Goal: Task Accomplishment & Management: Use online tool/utility

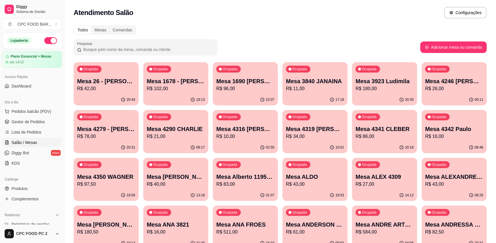
click at [90, 48] on input "Pesquisar" at bounding box center [147, 50] width 133 height 6
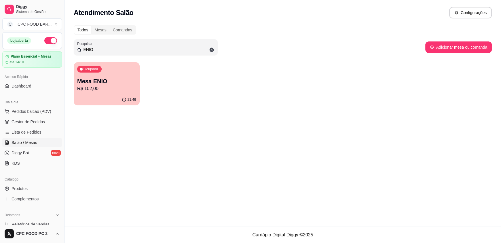
type input "ENIO"
click at [108, 79] on p "Mesa ENIO" at bounding box center [106, 81] width 59 height 8
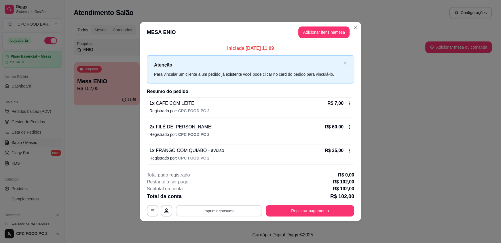
click at [222, 215] on button "Imprimir consumo" at bounding box center [219, 210] width 86 height 11
click at [229, 196] on button "IMPRESSORA" at bounding box center [220, 197] width 40 height 9
click at [302, 212] on button "Registrar pagamento" at bounding box center [310, 211] width 88 height 12
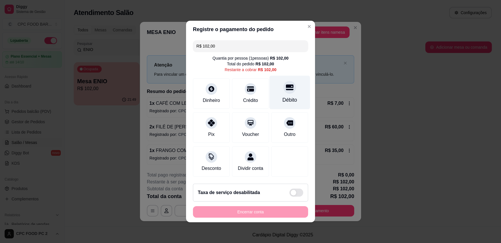
click at [276, 86] on div "Débito" at bounding box center [290, 93] width 41 height 34
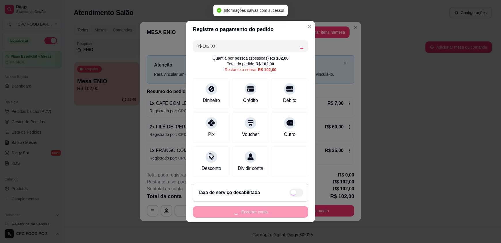
type input "R$ 0,00"
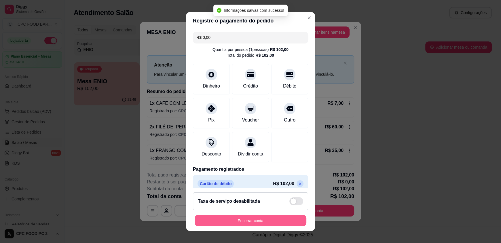
click at [247, 217] on button "Encerrar conta" at bounding box center [251, 220] width 112 height 11
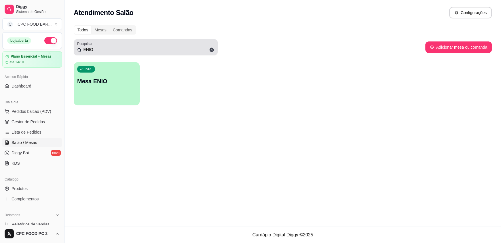
click at [210, 48] on icon at bounding box center [211, 49] width 5 height 5
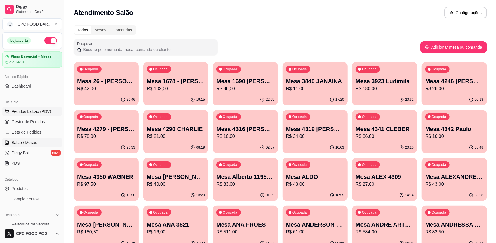
click at [21, 111] on span "Pedidos balcão (PDV)" at bounding box center [32, 112] width 40 height 6
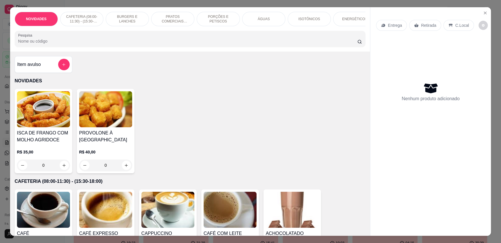
click at [205, 44] on input "Pesquisa" at bounding box center [187, 41] width 339 height 6
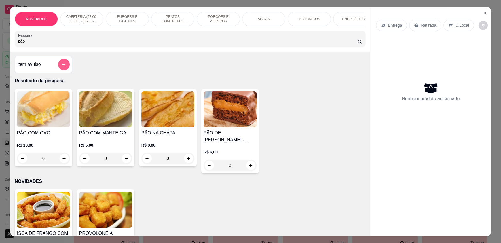
type input "pão"
click at [73, 129] on div "Item avulso Resultado da pesquisa PÃO COM OVO R$ 10,00 0 PÃO COM MANTEIGA R$ 5,…" at bounding box center [190, 144] width 360 height 184
click at [62, 161] on icon "increase-product-quantity" at bounding box center [64, 158] width 4 height 4
type input "1"
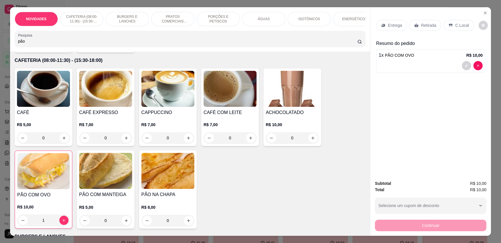
scroll to position [230, 0]
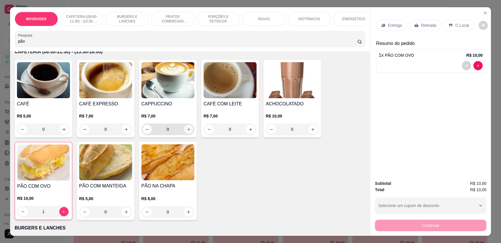
click at [187, 132] on icon "increase-product-quantity" at bounding box center [189, 129] width 4 height 4
type input "1"
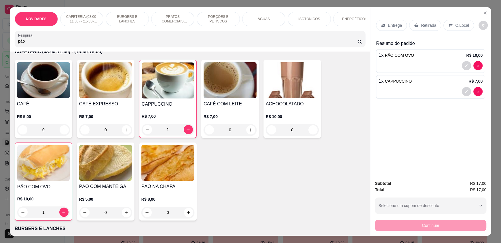
click at [460, 26] on p "C.Local" at bounding box center [462, 25] width 14 height 6
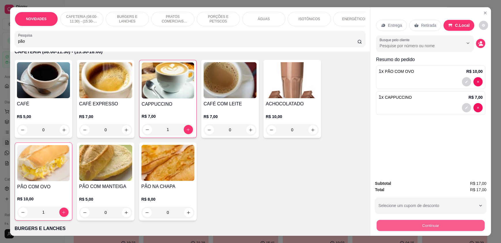
click at [432, 224] on button "Continuar" at bounding box center [431, 225] width 108 height 11
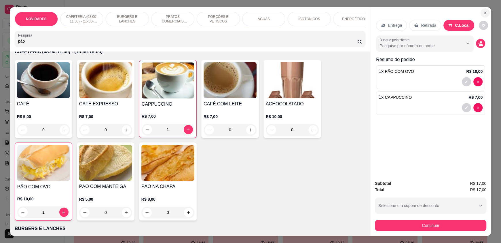
click at [483, 12] on icon "Close" at bounding box center [485, 13] width 5 height 5
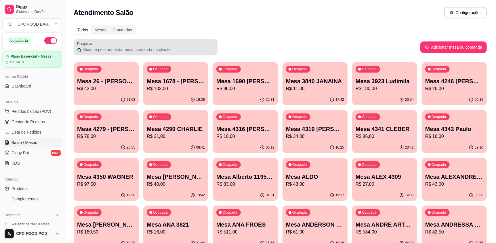
click at [134, 49] on input "Pesquisar" at bounding box center [147, 50] width 133 height 6
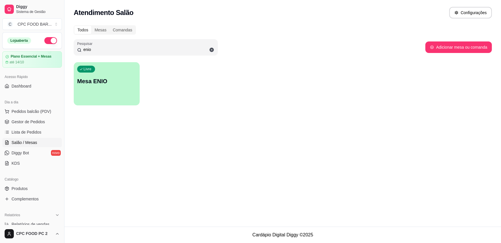
type input "enio"
click at [122, 91] on div "Livre Mesa ENIO" at bounding box center [107, 80] width 66 height 36
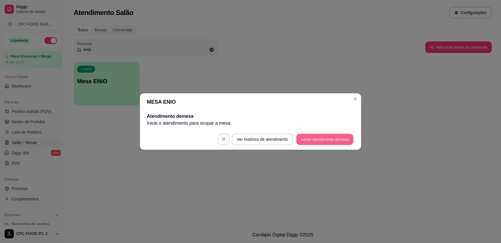
click at [312, 137] on button "Iniciar atendimento de mesa" at bounding box center [324, 139] width 57 height 11
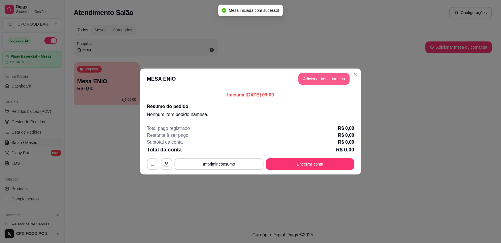
click at [321, 77] on button "Adicionar itens na mesa" at bounding box center [323, 79] width 51 height 12
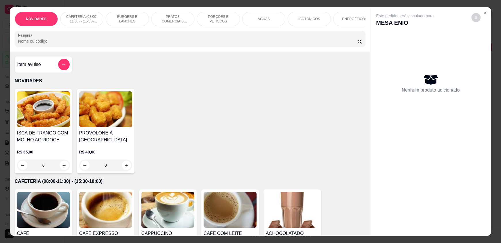
scroll to position [58, 0]
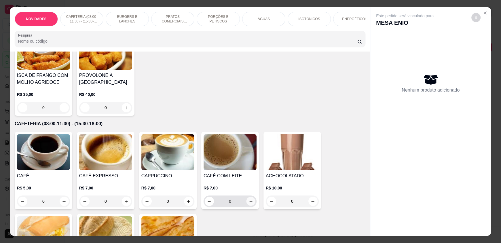
click at [250, 204] on icon "increase-product-quantity" at bounding box center [251, 201] width 4 height 4
type input "1"
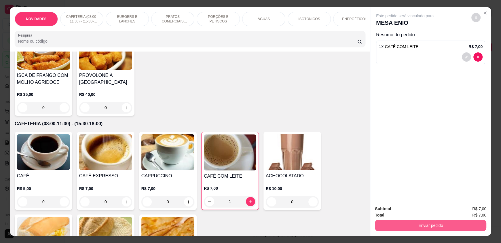
click at [424, 227] on button "Enviar pedido" at bounding box center [430, 226] width 111 height 12
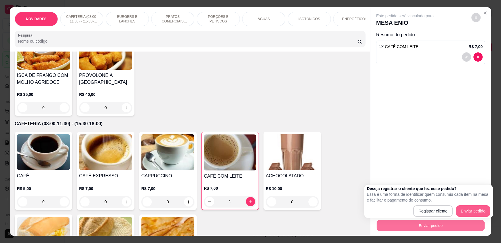
click at [462, 209] on div "Registrar cliente Enviar pedido" at bounding box center [428, 211] width 123 height 12
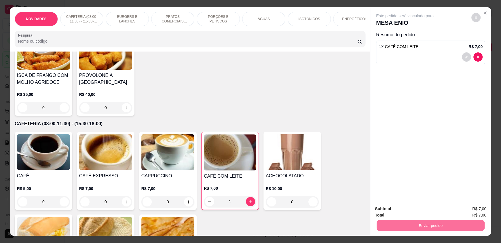
click at [464, 210] on button "Enviar pedido" at bounding box center [472, 211] width 32 height 11
